Goal: Transaction & Acquisition: Purchase product/service

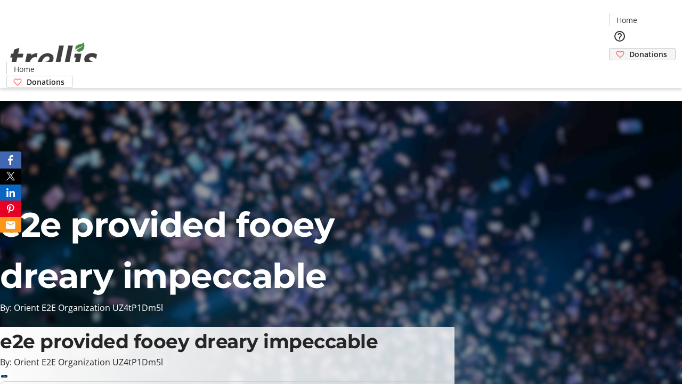
click at [630, 49] on span "Donations" at bounding box center [649, 54] width 38 height 11
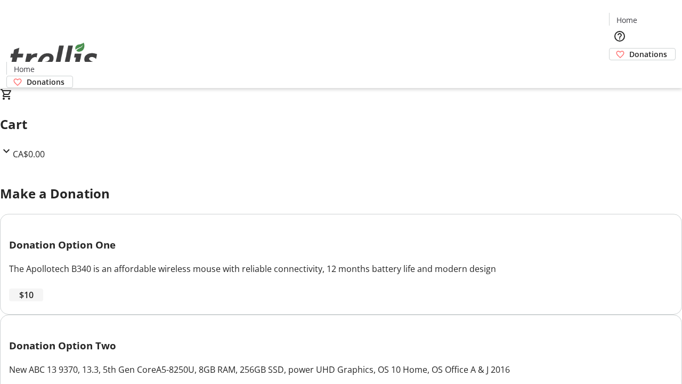
click at [34, 301] on span "$10" at bounding box center [26, 294] width 14 height 13
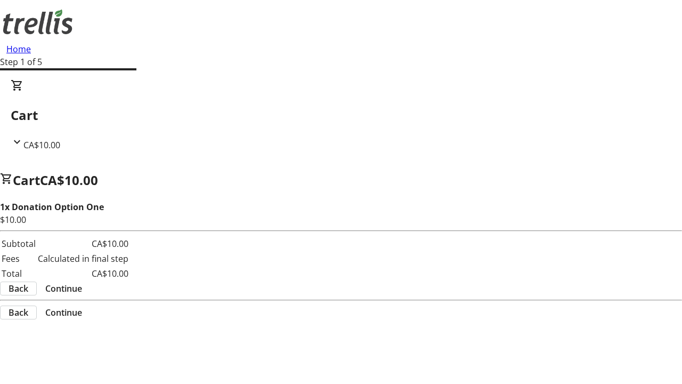
select select "CA"
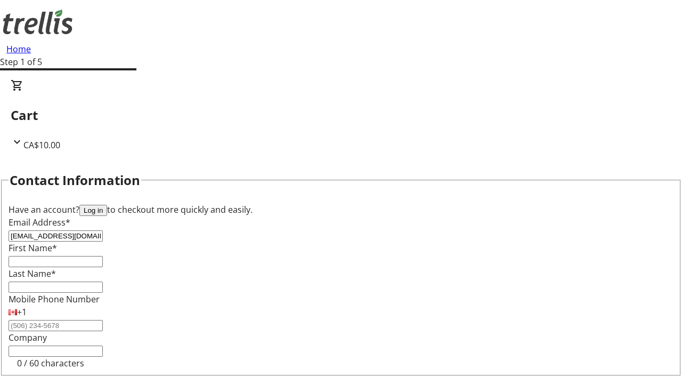
type input "[EMAIL_ADDRESS][DOMAIN_NAME]"
type input "Tyrese"
type input "Bahringer"
type input "[STREET_ADDRESS][PERSON_NAME]"
type input "Kelowna"
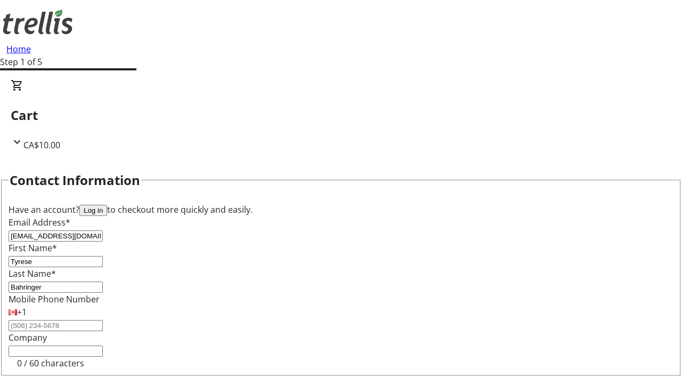
select select "BC"
type input "Kelowna"
type input "V1Y 0C2"
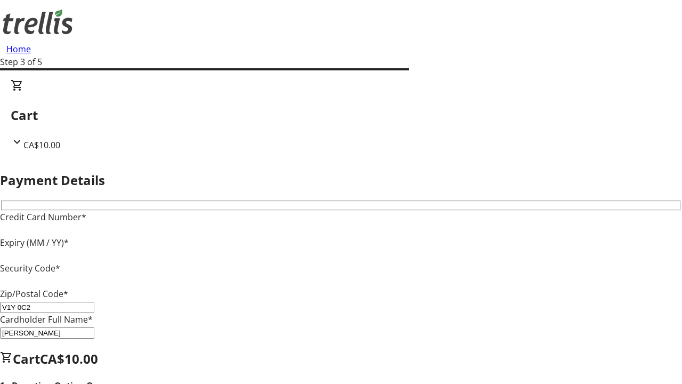
type input "V1Y 0C2"
